Goal: Task Accomplishment & Management: Use online tool/utility

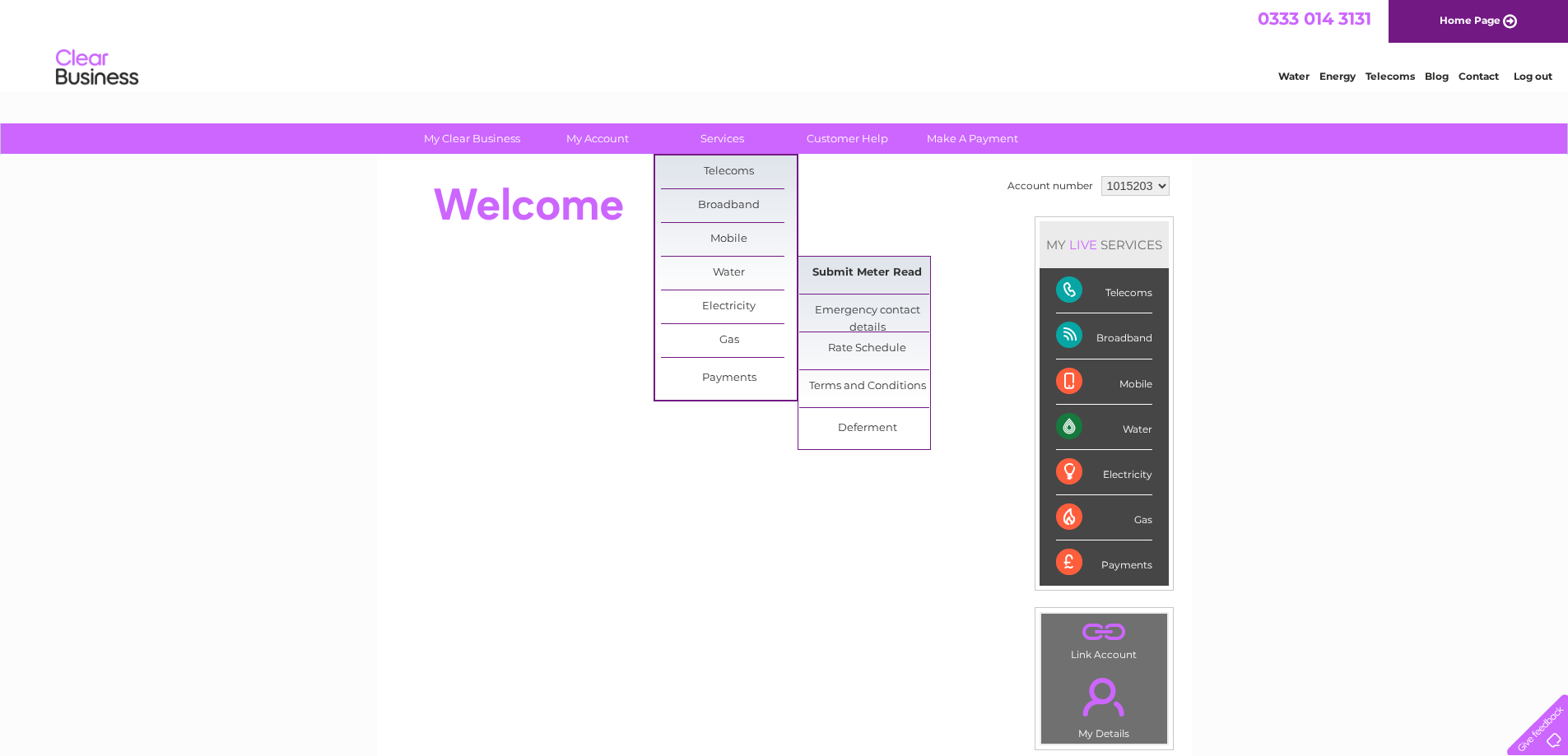
click at [845, 272] on link "Submit Meter Read" at bounding box center [867, 273] width 135 height 33
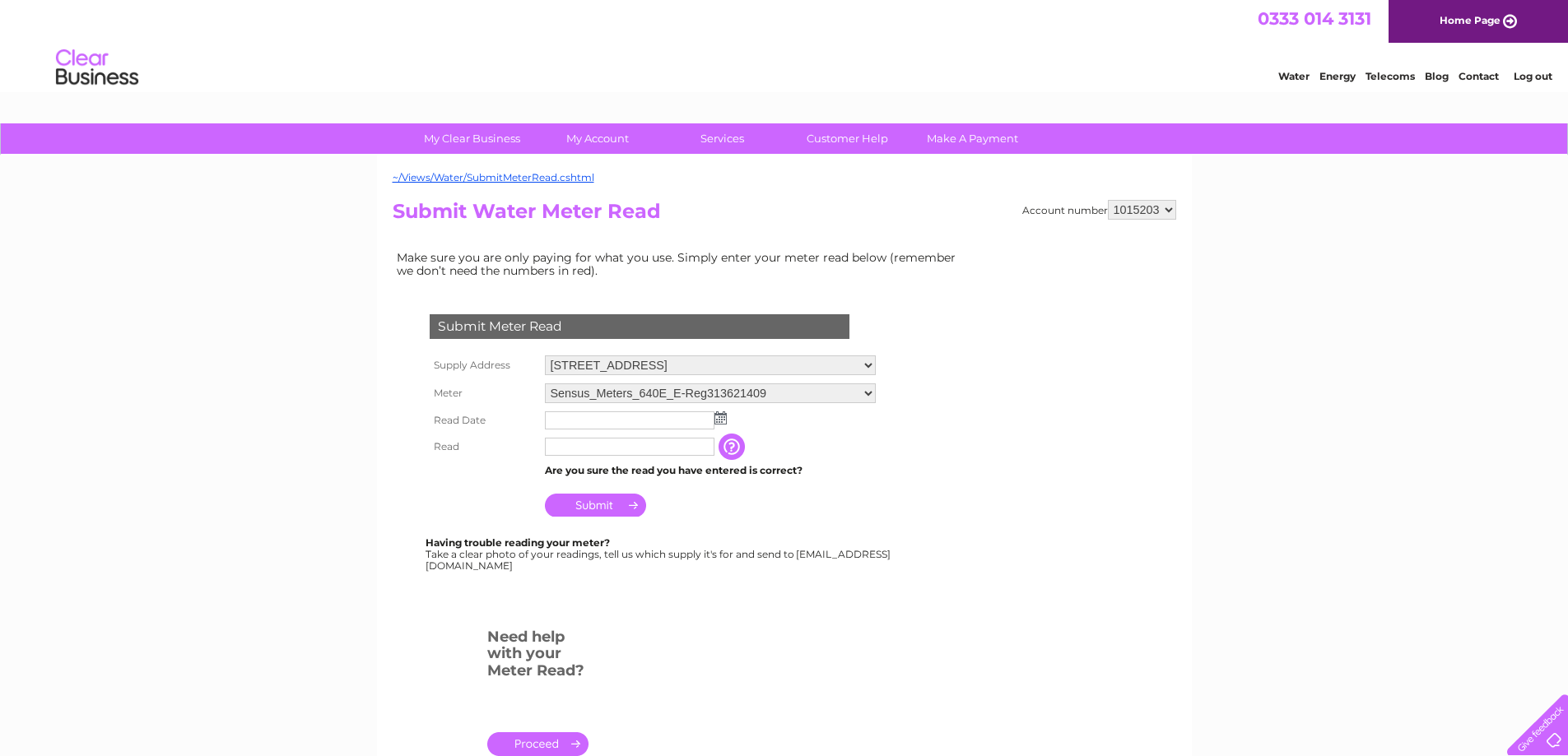
click at [721, 418] on img at bounding box center [720, 418] width 12 height 13
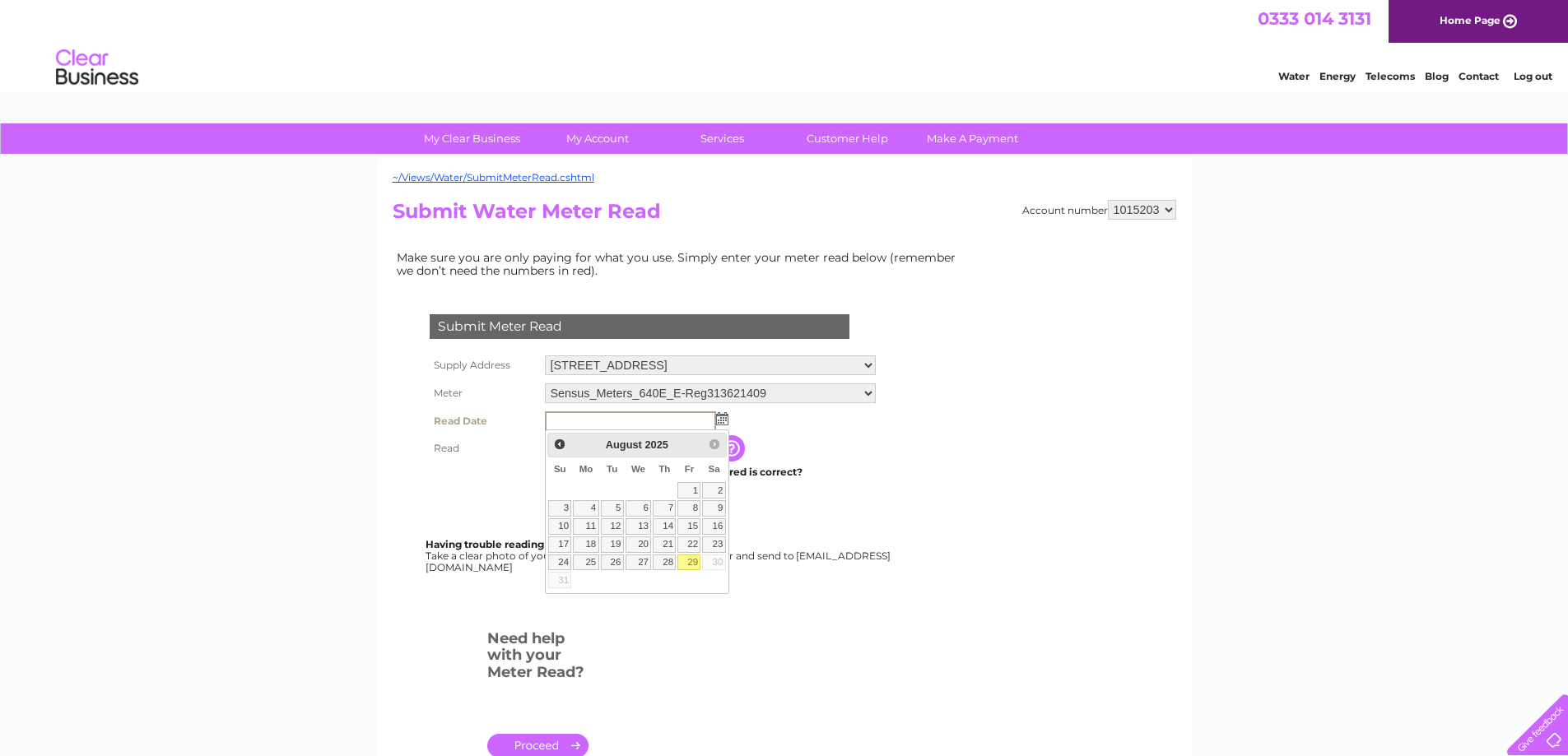
click at [686, 560] on link "29" at bounding box center [689, 563] width 23 height 17
type input "2025/08/29"
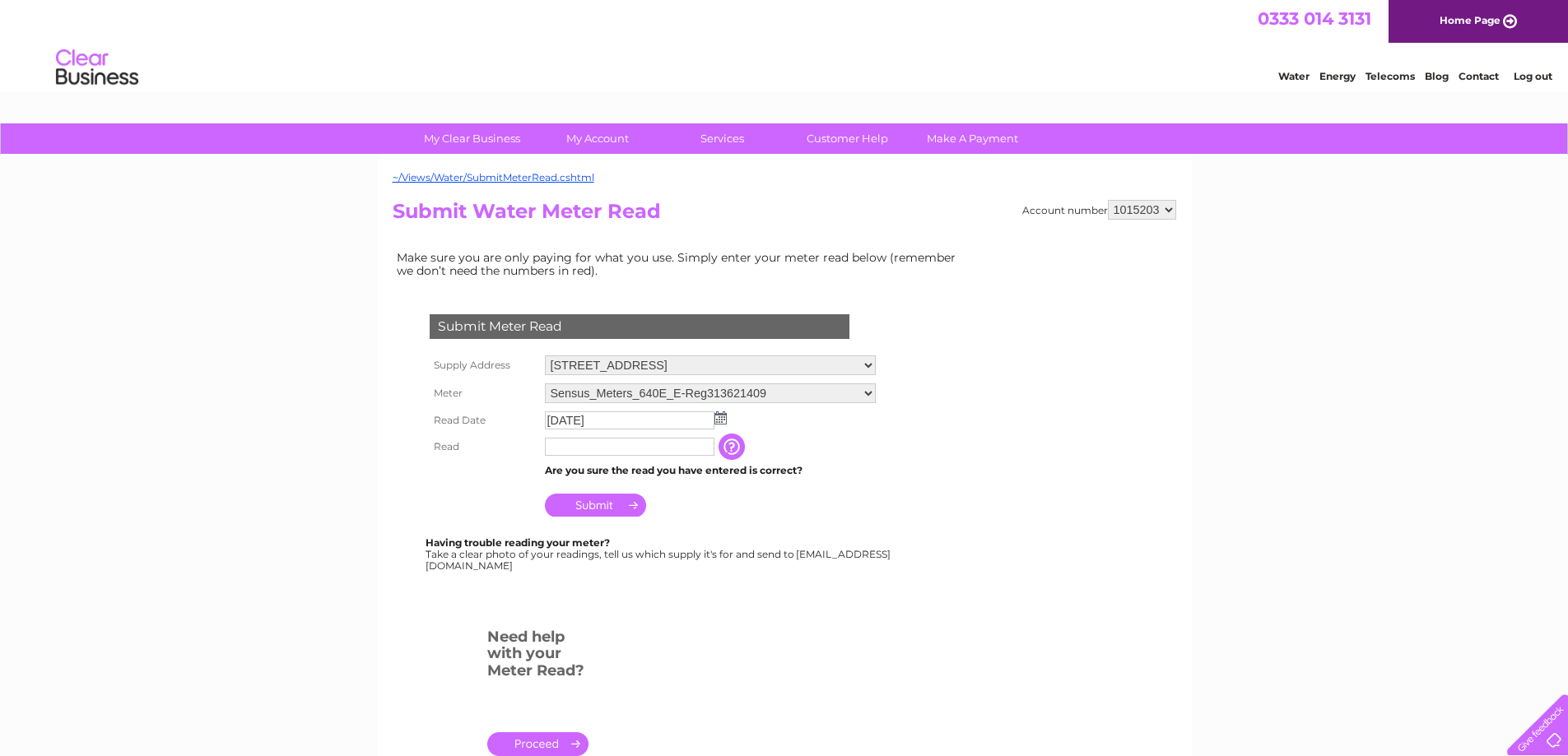
click at [616, 446] on input "text" at bounding box center [629, 447] width 169 height 18
type input "212"
click at [599, 504] on input "Submit" at bounding box center [595, 505] width 102 height 23
